Goal: Understand process/instructions: Learn how to perform a task or action

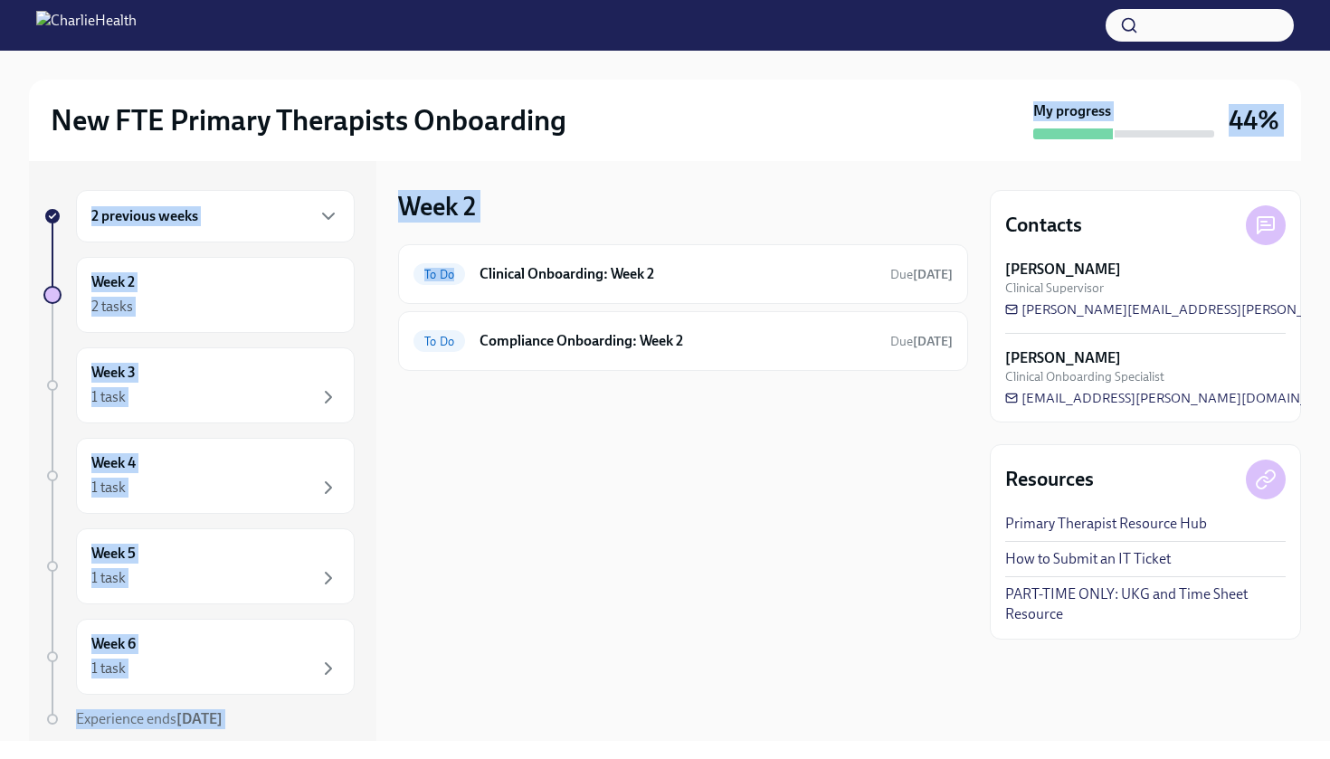
drag, startPoint x: 598, startPoint y: 173, endPoint x: 598, endPoint y: 190, distance: 17.2
click at [598, 190] on div "New FTE Primary Therapists Onboarding My progress 44% 2 previous weeks Week 2 2…" at bounding box center [665, 396] width 1330 height 690
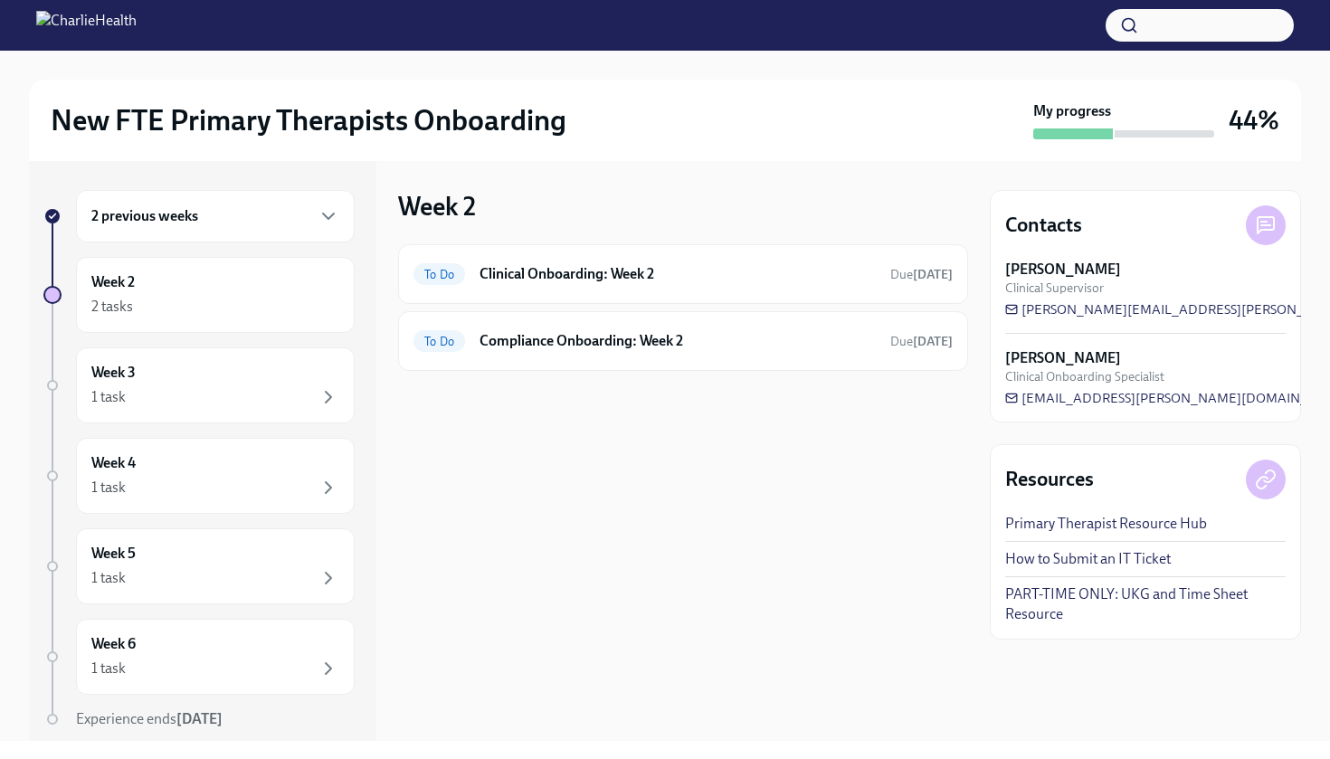
click at [657, 436] on div "Week 2 To Do Clinical Onboarding: Week 2 Due [DATE] To Do Compliance Onboarding…" at bounding box center [683, 451] width 570 height 580
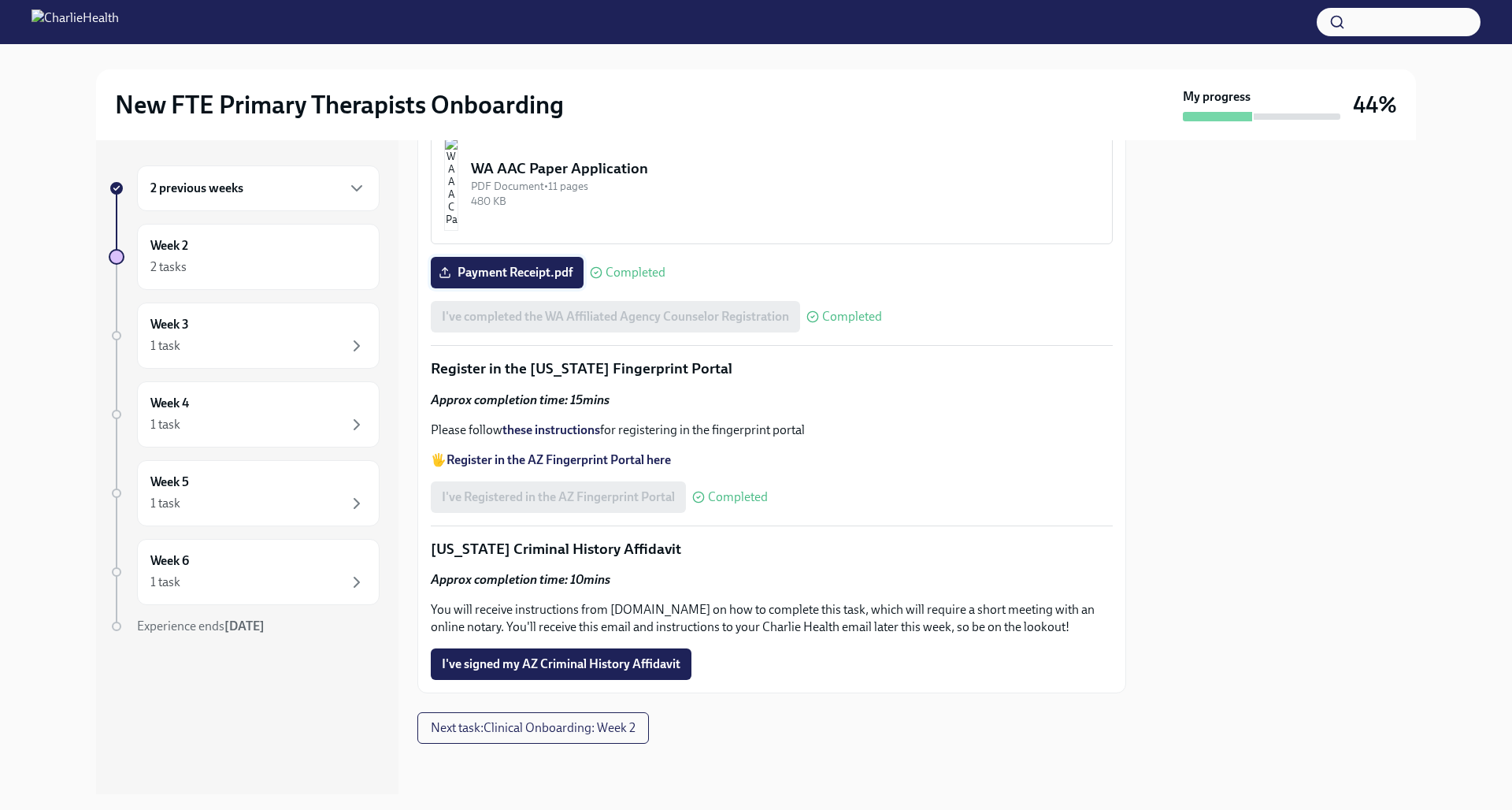
scroll to position [1530, 0]
click at [274, 274] on div "2 tasks" at bounding box center [259, 267] width 216 height 19
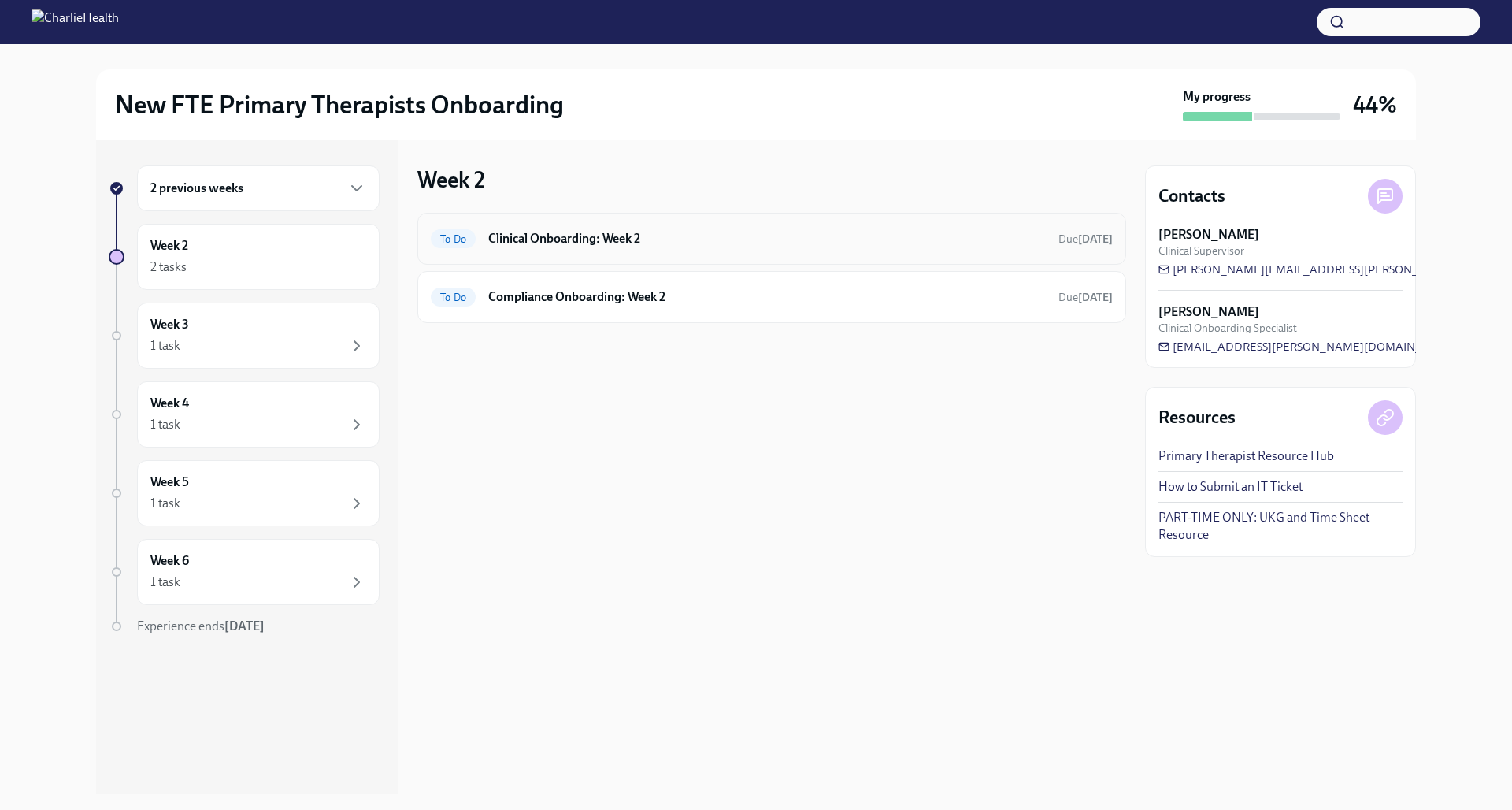
click at [509, 237] on h6 "Clinical Onboarding: Week 2" at bounding box center [767, 239] width 558 height 17
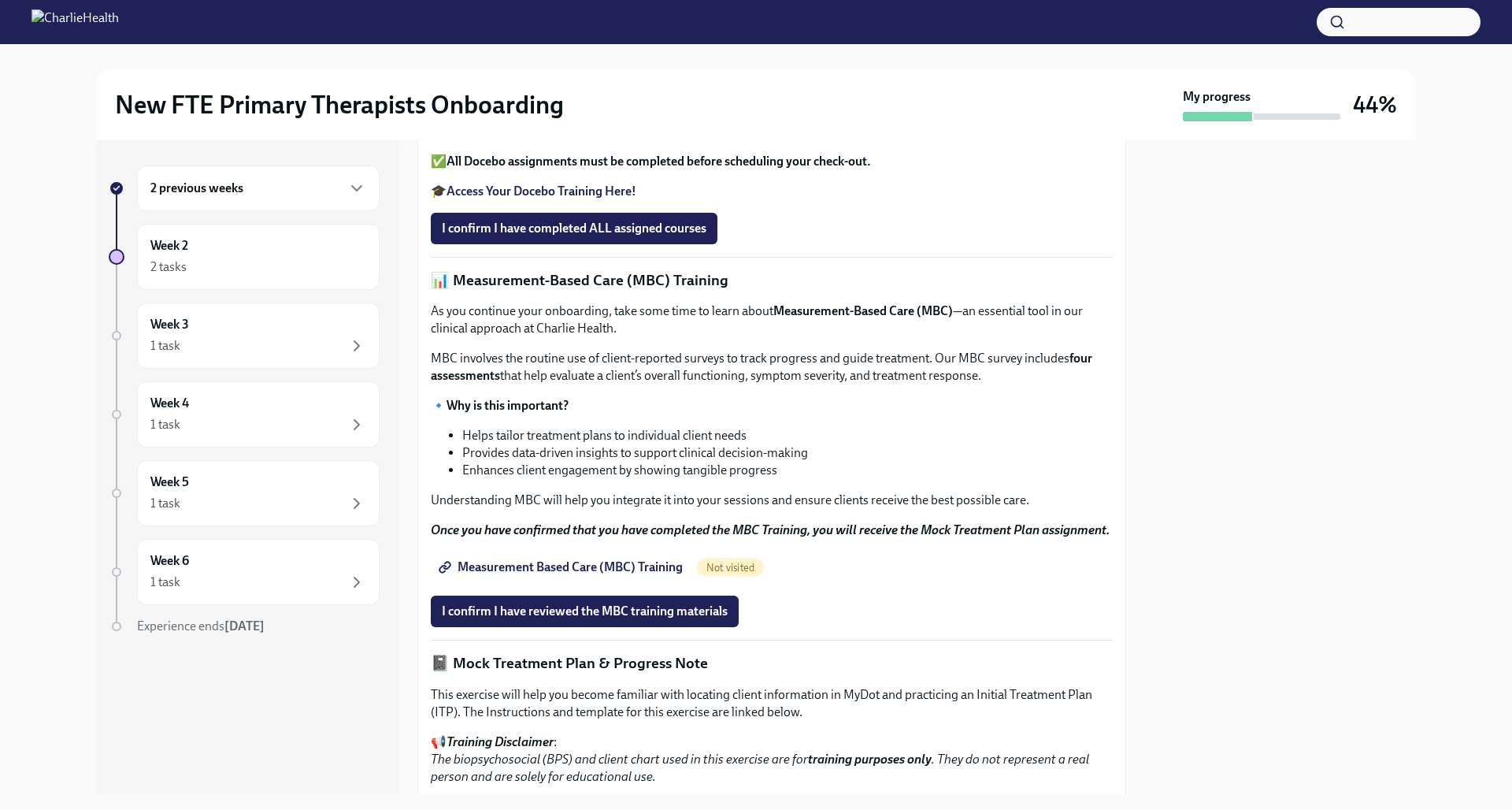
scroll to position [465, 0]
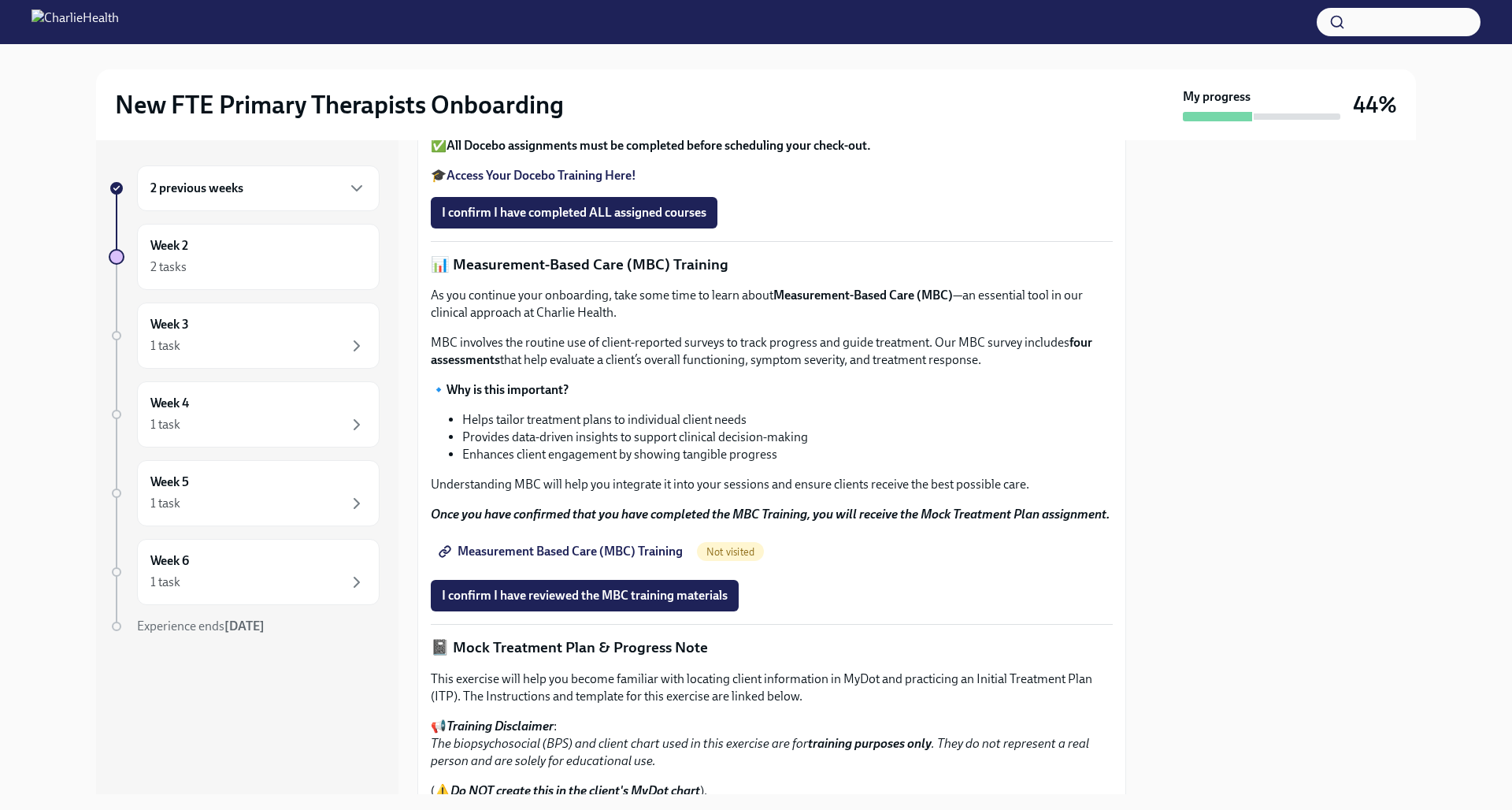
click at [533, 183] on strong "Access Your Docebo Training Here!" at bounding box center [541, 175] width 190 height 15
